Goal: Find specific page/section: Find specific page/section

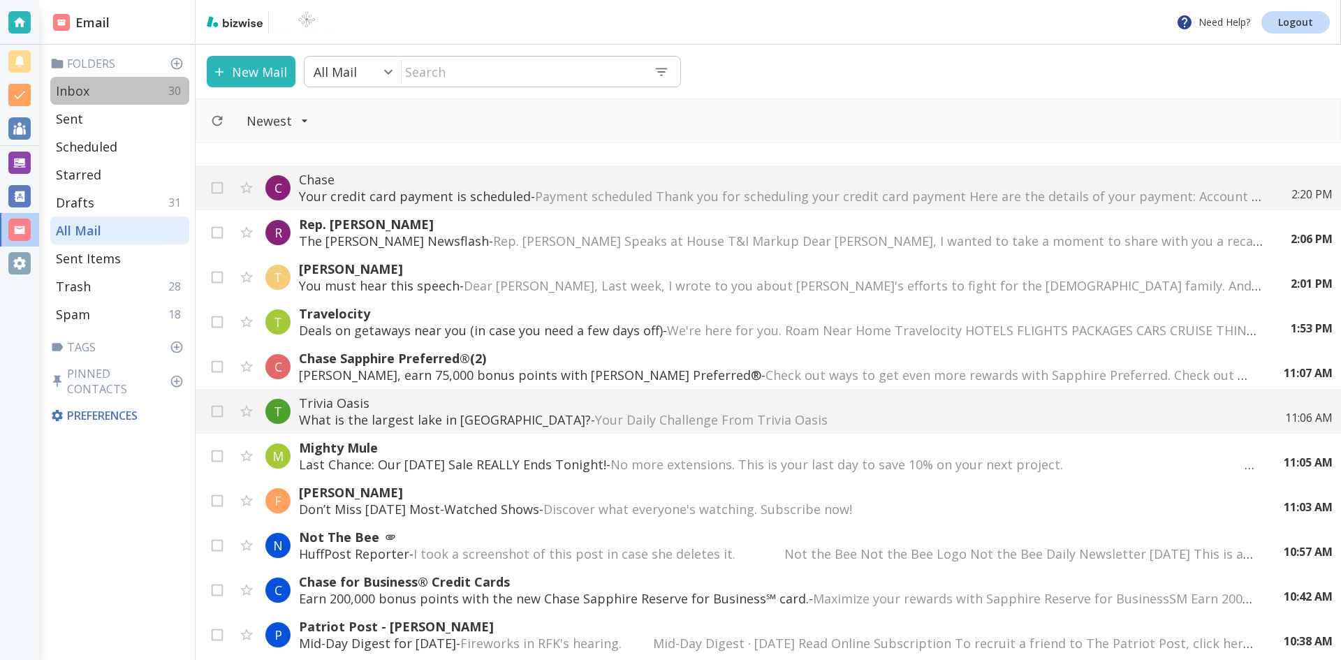
click at [71, 87] on p "Inbox" at bounding box center [73, 90] width 34 height 17
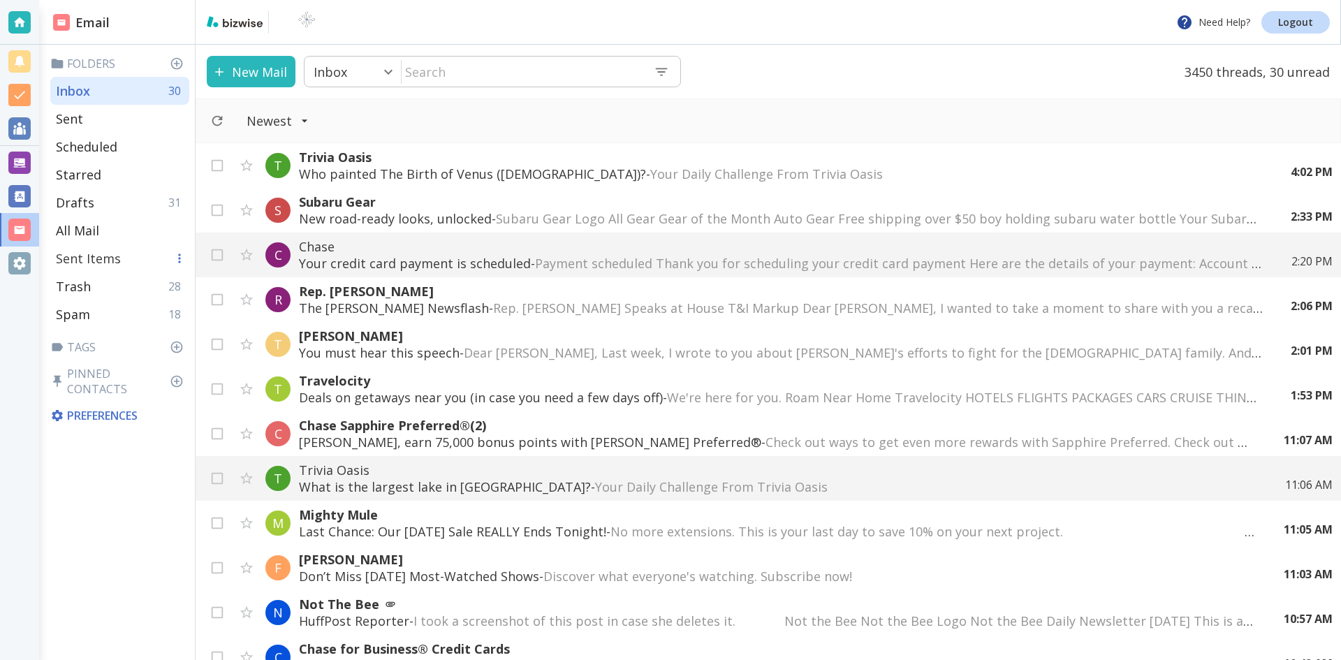
click at [73, 255] on p "Sent Items" at bounding box center [88, 258] width 65 height 17
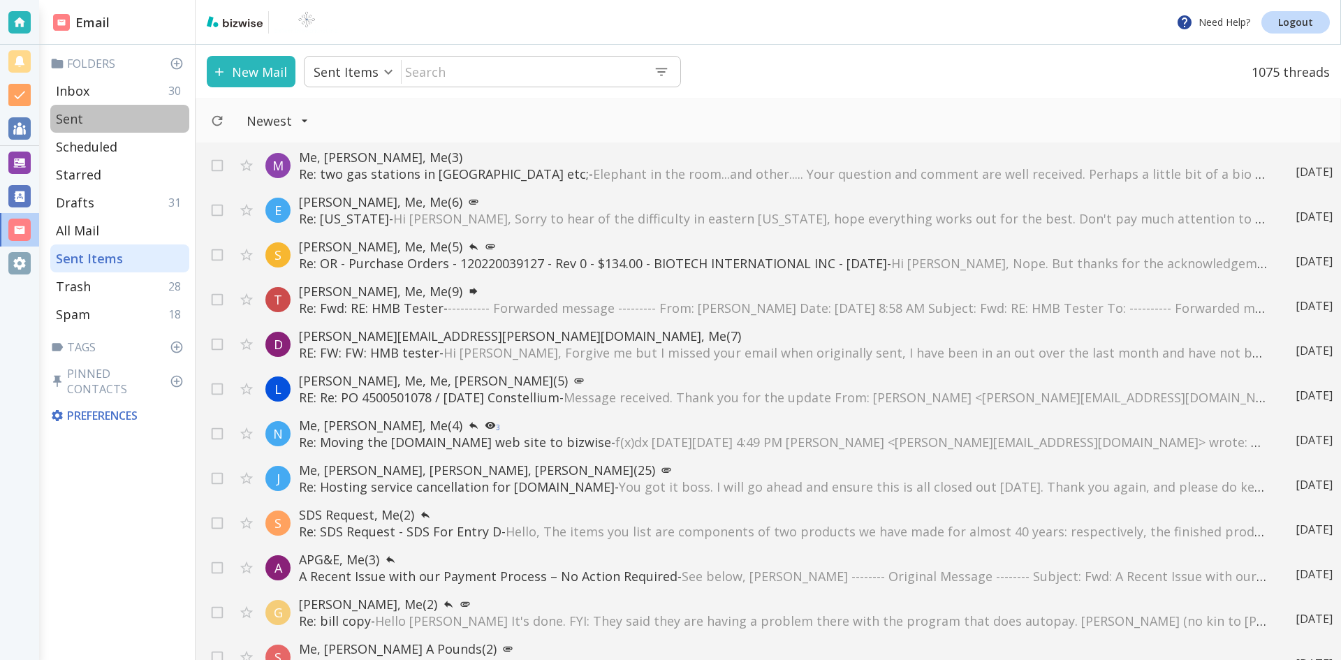
click at [75, 116] on p "Sent" at bounding box center [69, 118] width 27 height 17
type input "1"
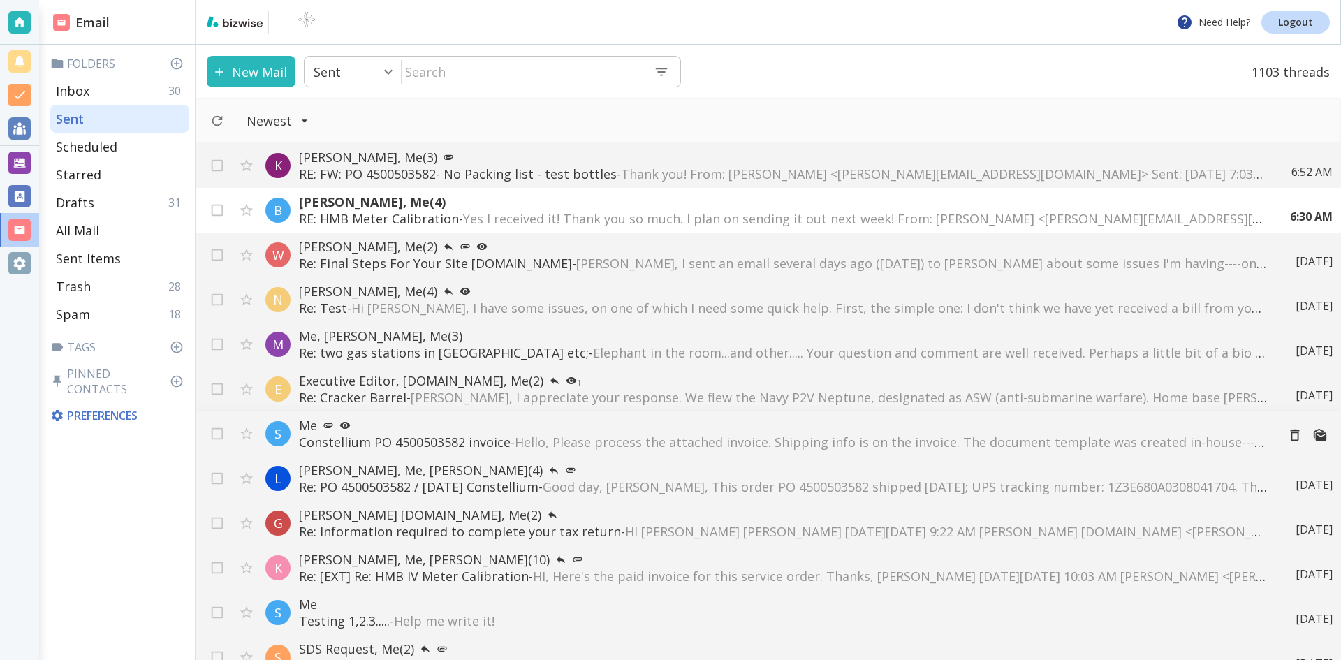
click at [612, 438] on span "Hello, Please process the attached invoice. Shipping info is on the invoice. Th…" at bounding box center [1110, 442] width 1190 height 17
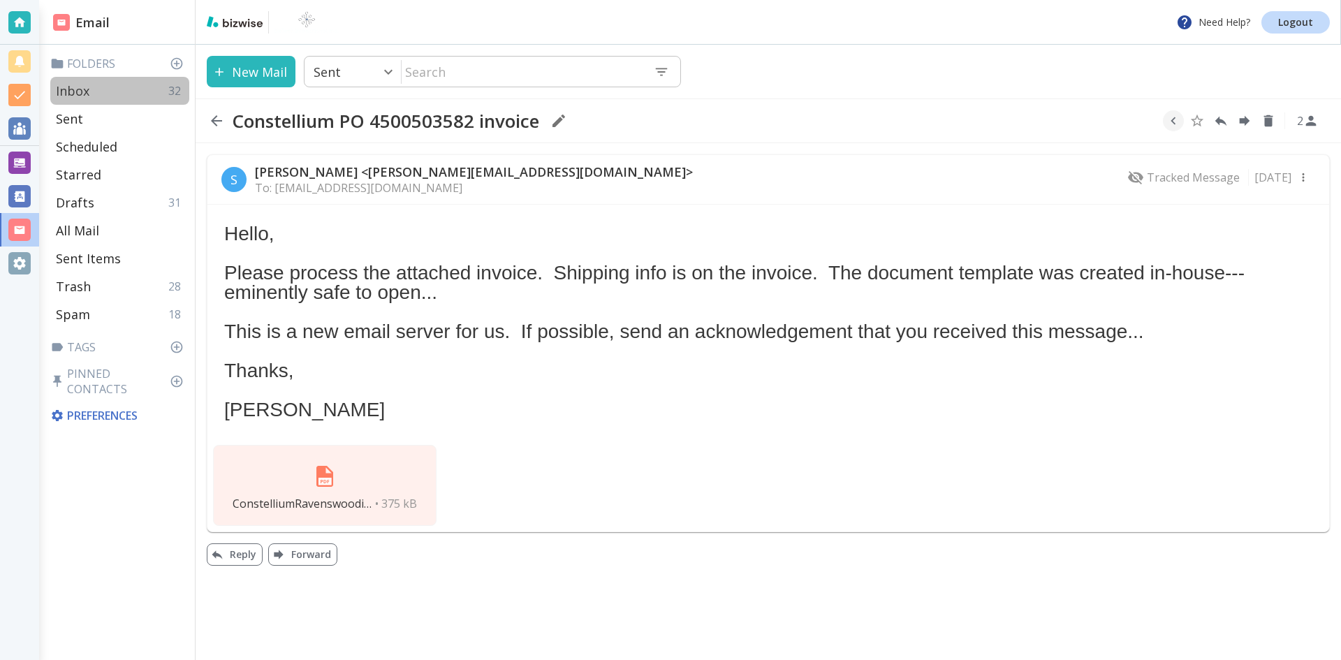
click at [73, 87] on p "Inbox" at bounding box center [73, 90] width 34 height 17
